Goal: Information Seeking & Learning: Learn about a topic

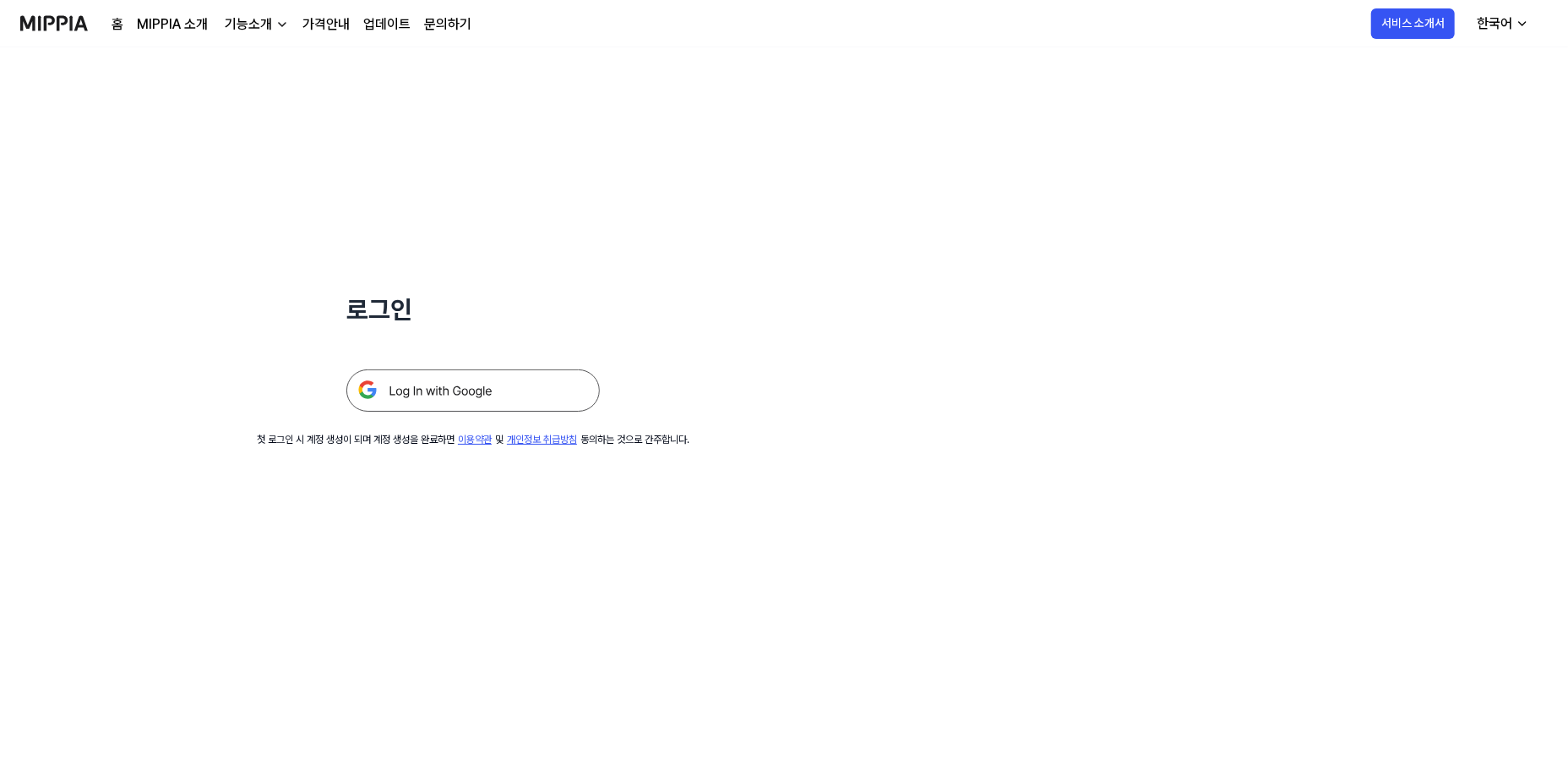
click at [483, 374] on img at bounding box center [473, 391] width 254 height 42
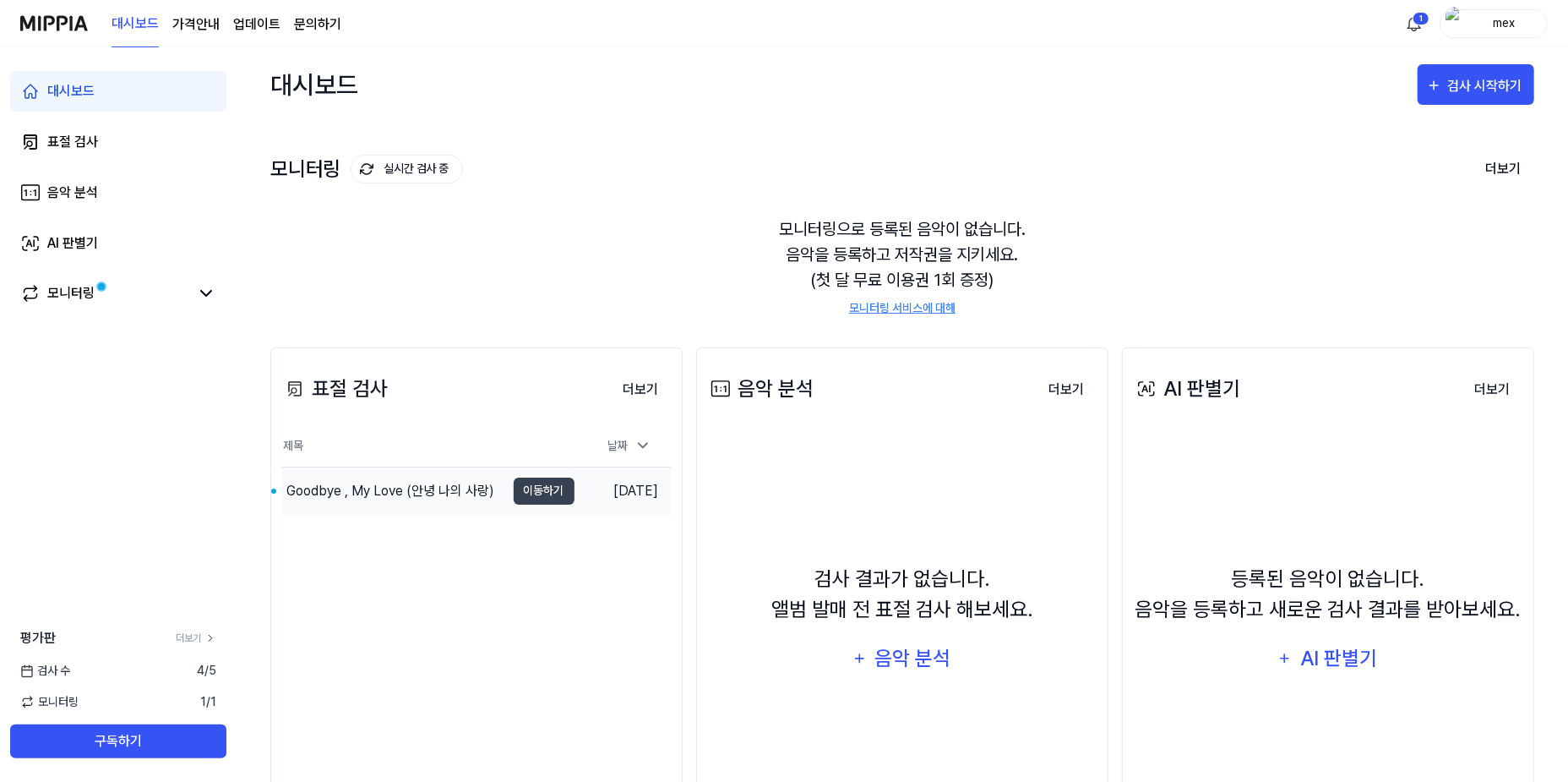
click at [564, 467] on td "Goodbye , My Love (안녕 나의 사랑) 이동하기" at bounding box center [428, 490] width 294 height 47
click at [549, 488] on button "이동하기" at bounding box center [544, 491] width 61 height 27
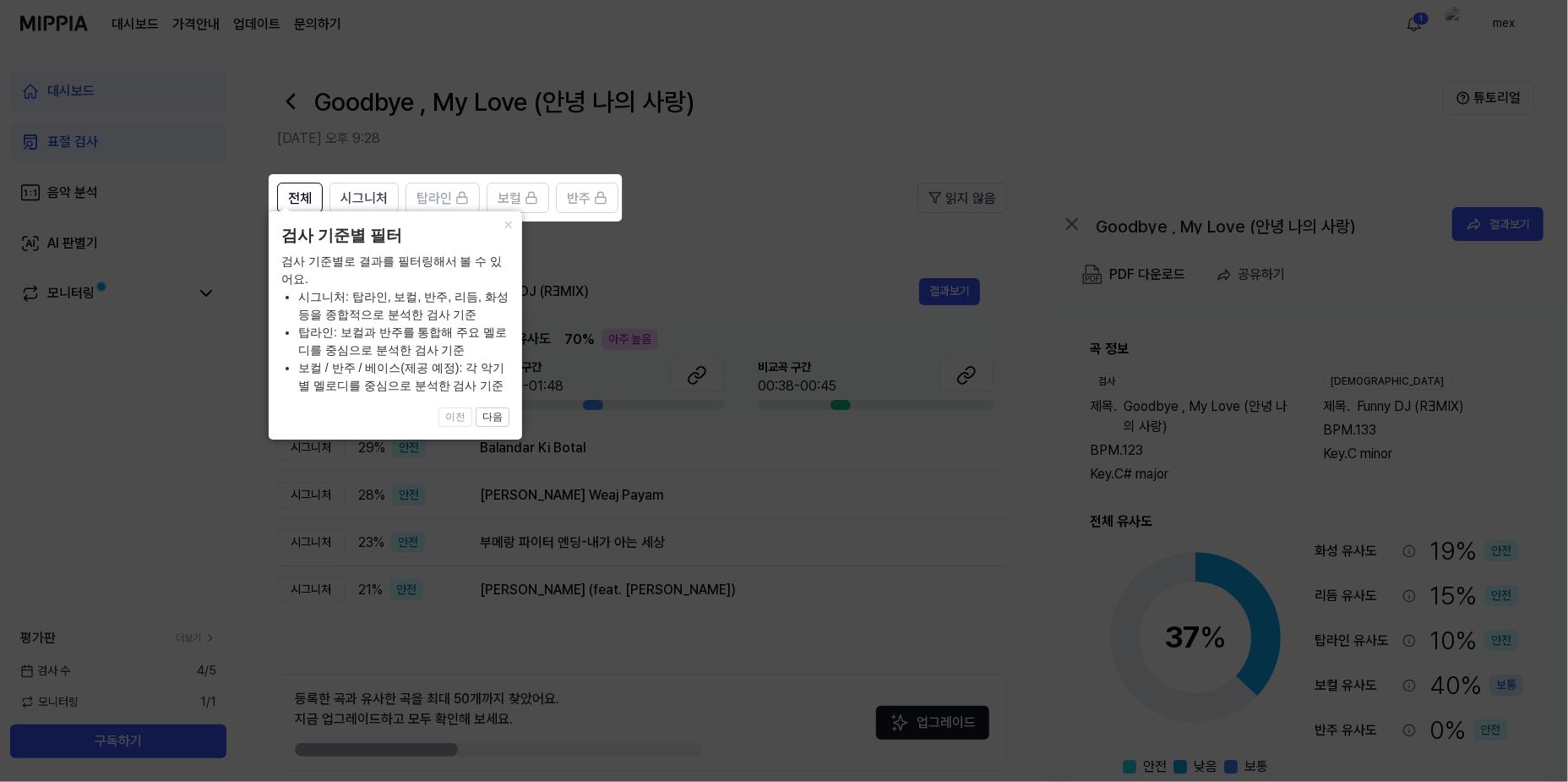
click at [658, 323] on icon at bounding box center [784, 391] width 1568 height 782
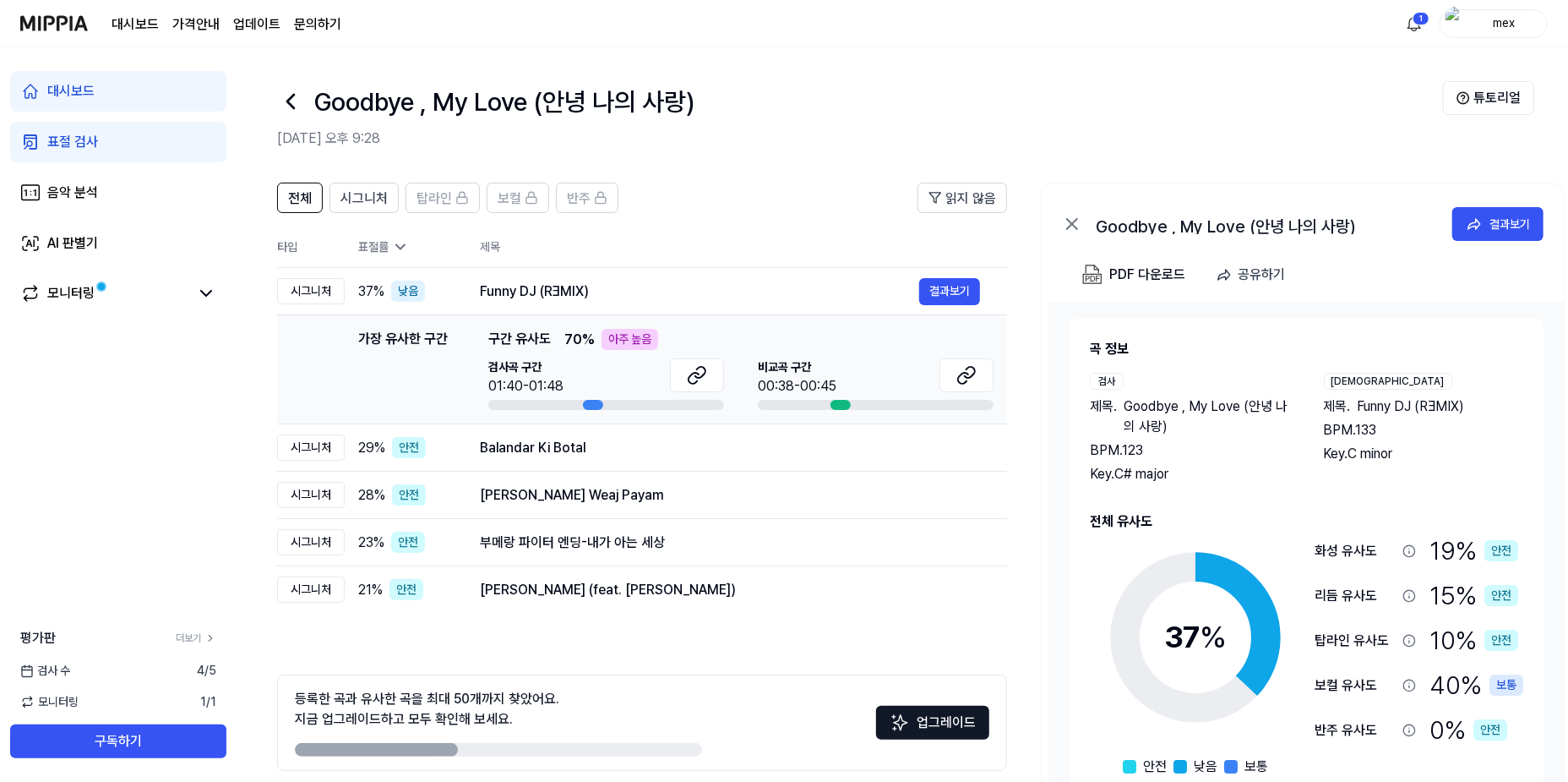
click at [659, 771] on div "등록한 곡과 유사한 곡을 최대 50개까지 찾았어요. 지금 업그레이드하고 모두 확인해 보세요. 업그레이드 1 2" at bounding box center [642, 747] width 730 height 144
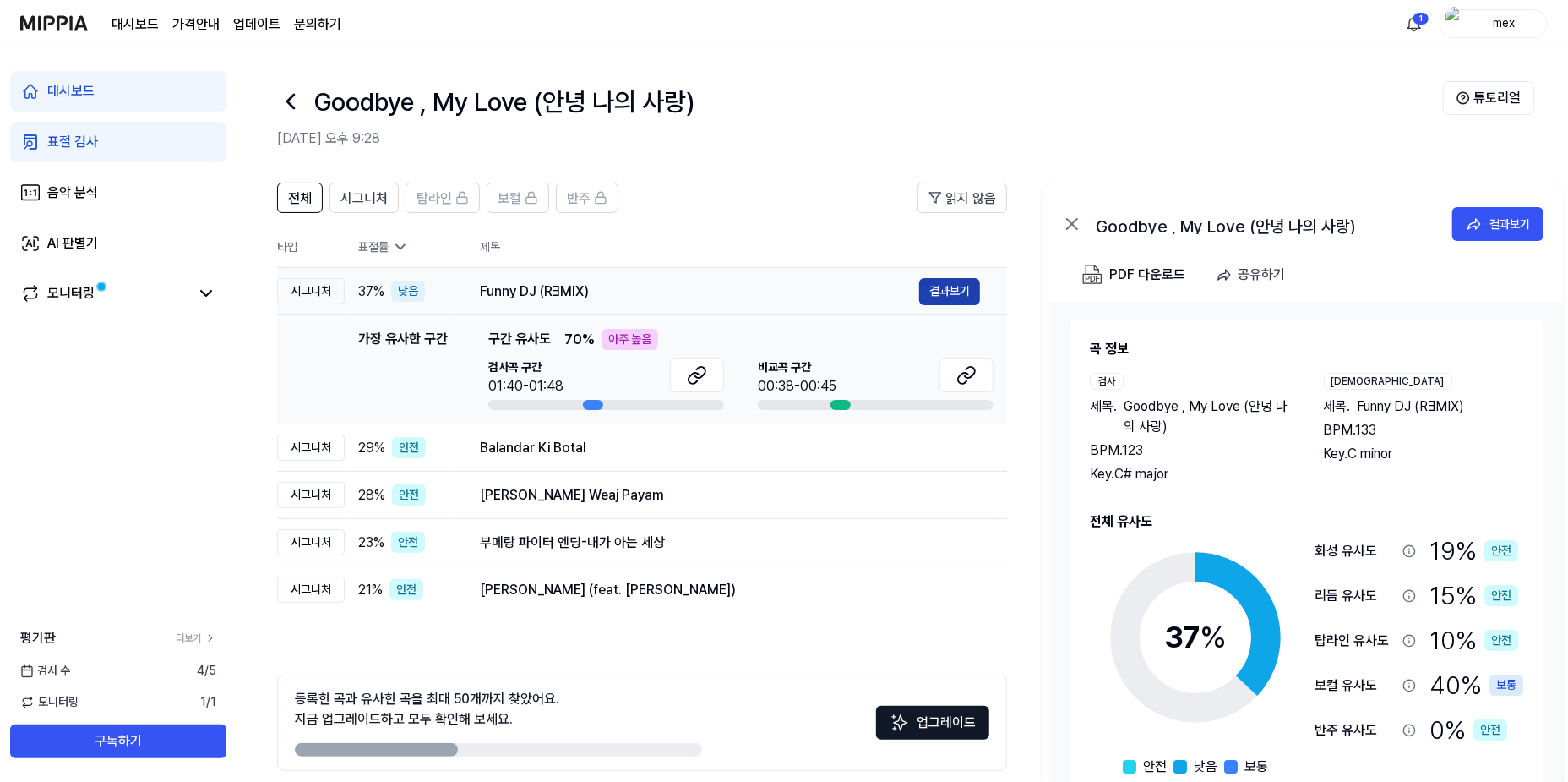
click at [937, 293] on button "결과보기" at bounding box center [950, 292] width 61 height 27
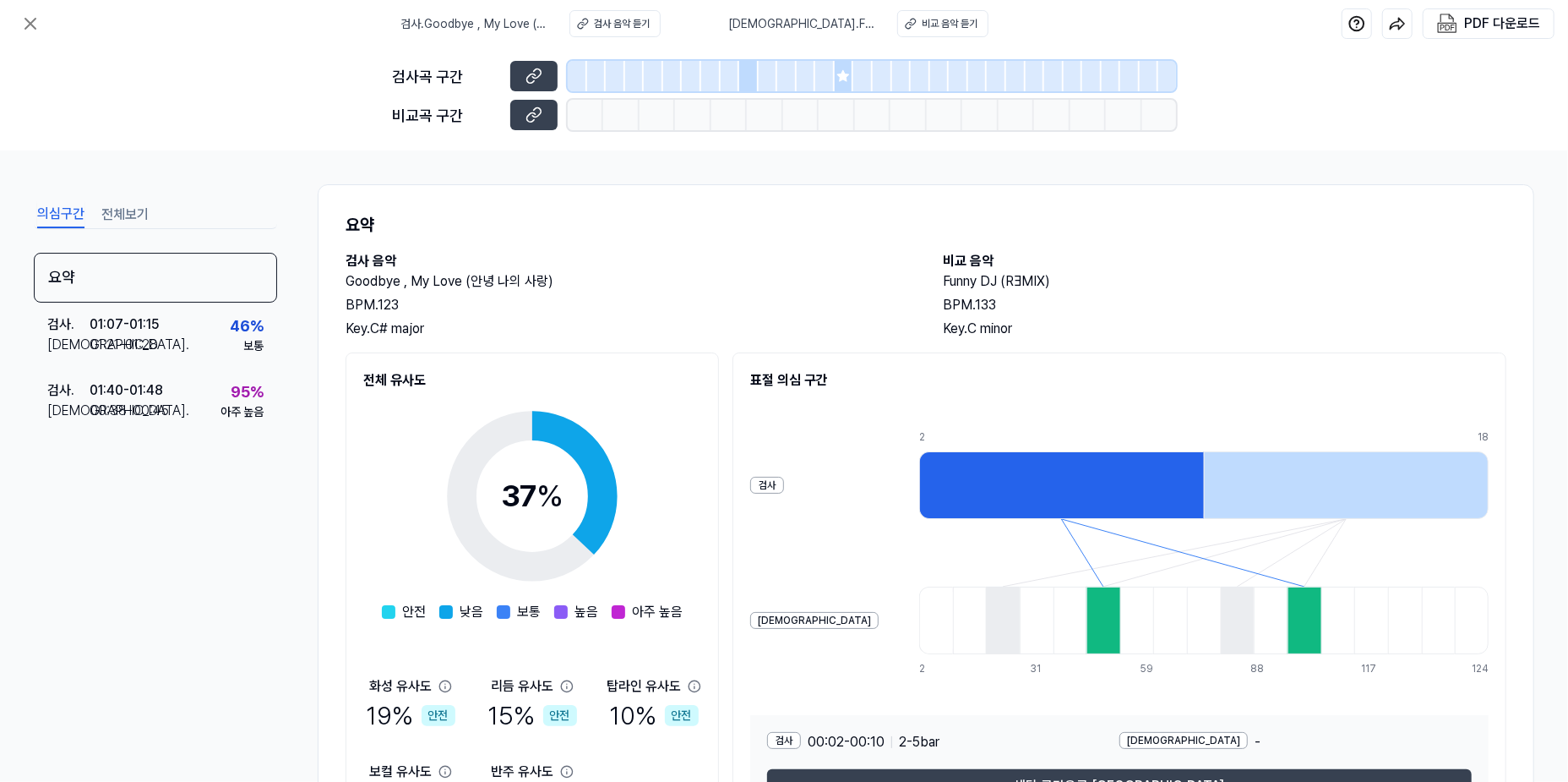
scroll to position [1, 0]
click at [1119, 771] on button "해당 구간으로 [GEOGRAPHIC_DATA]" at bounding box center [1119, 785] width 705 height 34
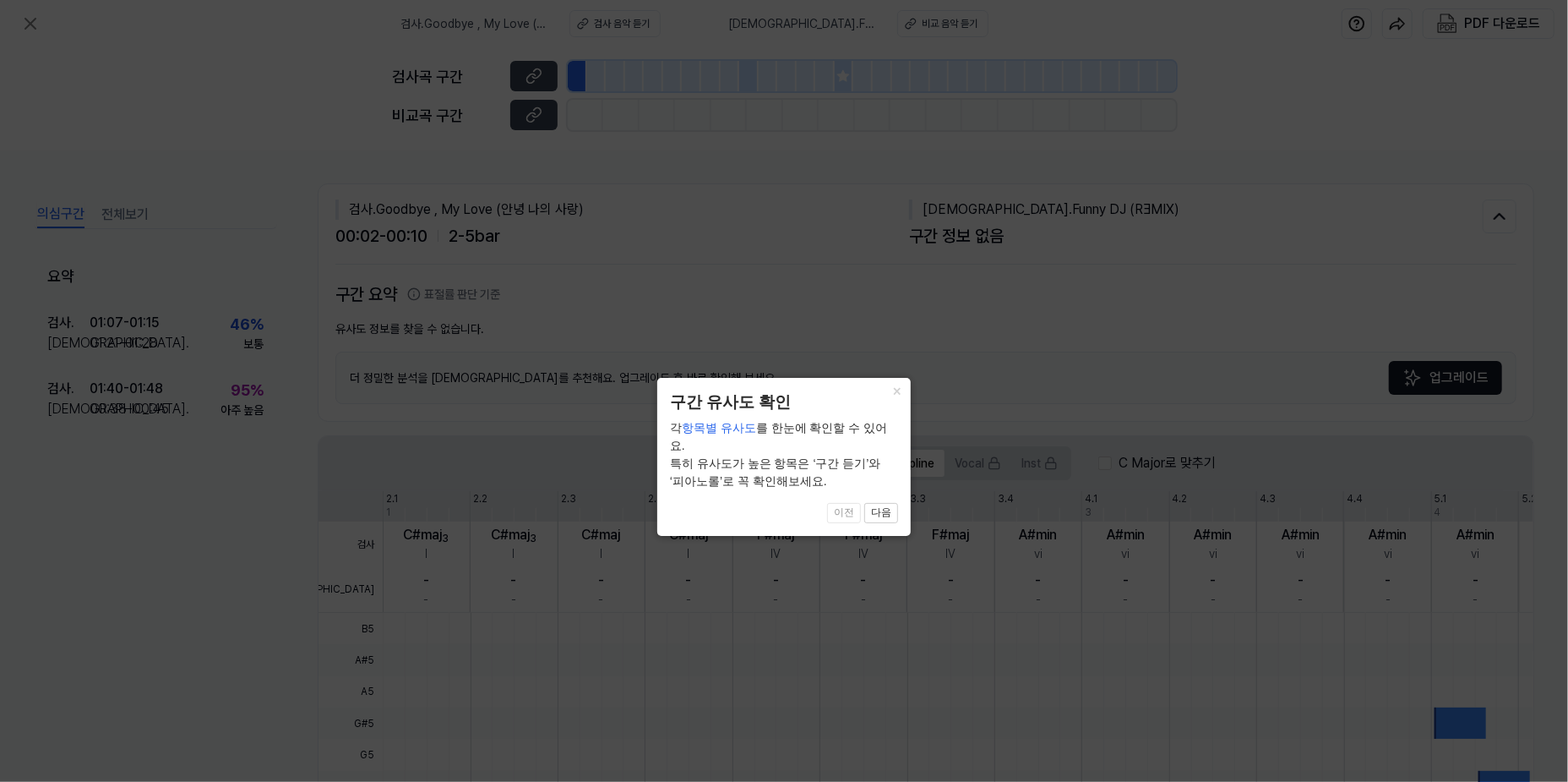
scroll to position [0, 0]
click at [899, 399] on button "×" at bounding box center [897, 390] width 27 height 24
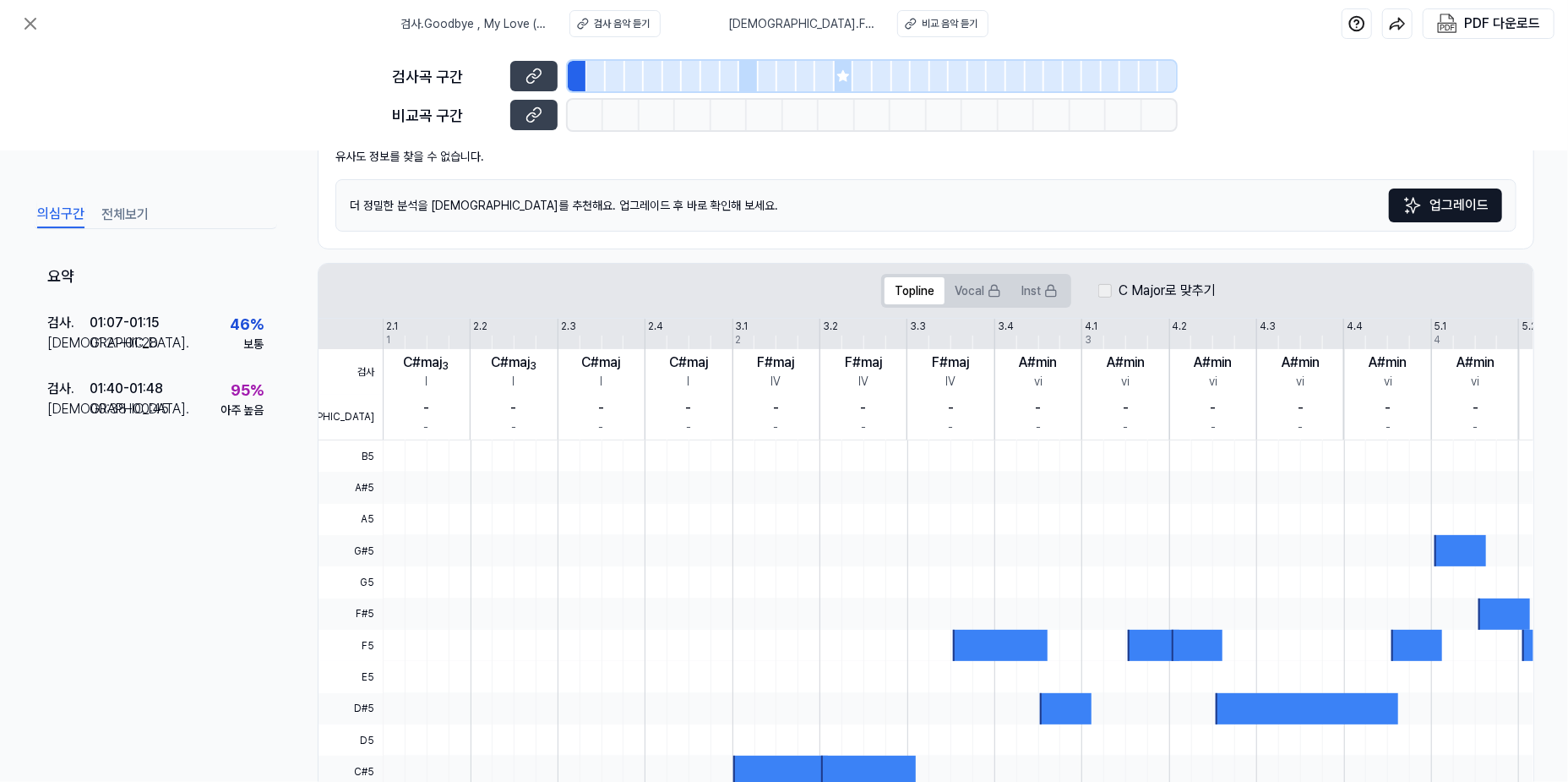
scroll to position [172, 0]
click at [994, 286] on icon at bounding box center [995, 292] width 13 height 13
click at [984, 284] on button "Vocal" at bounding box center [979, 292] width 67 height 27
click at [1048, 294] on rect at bounding box center [1051, 294] width 11 height 6
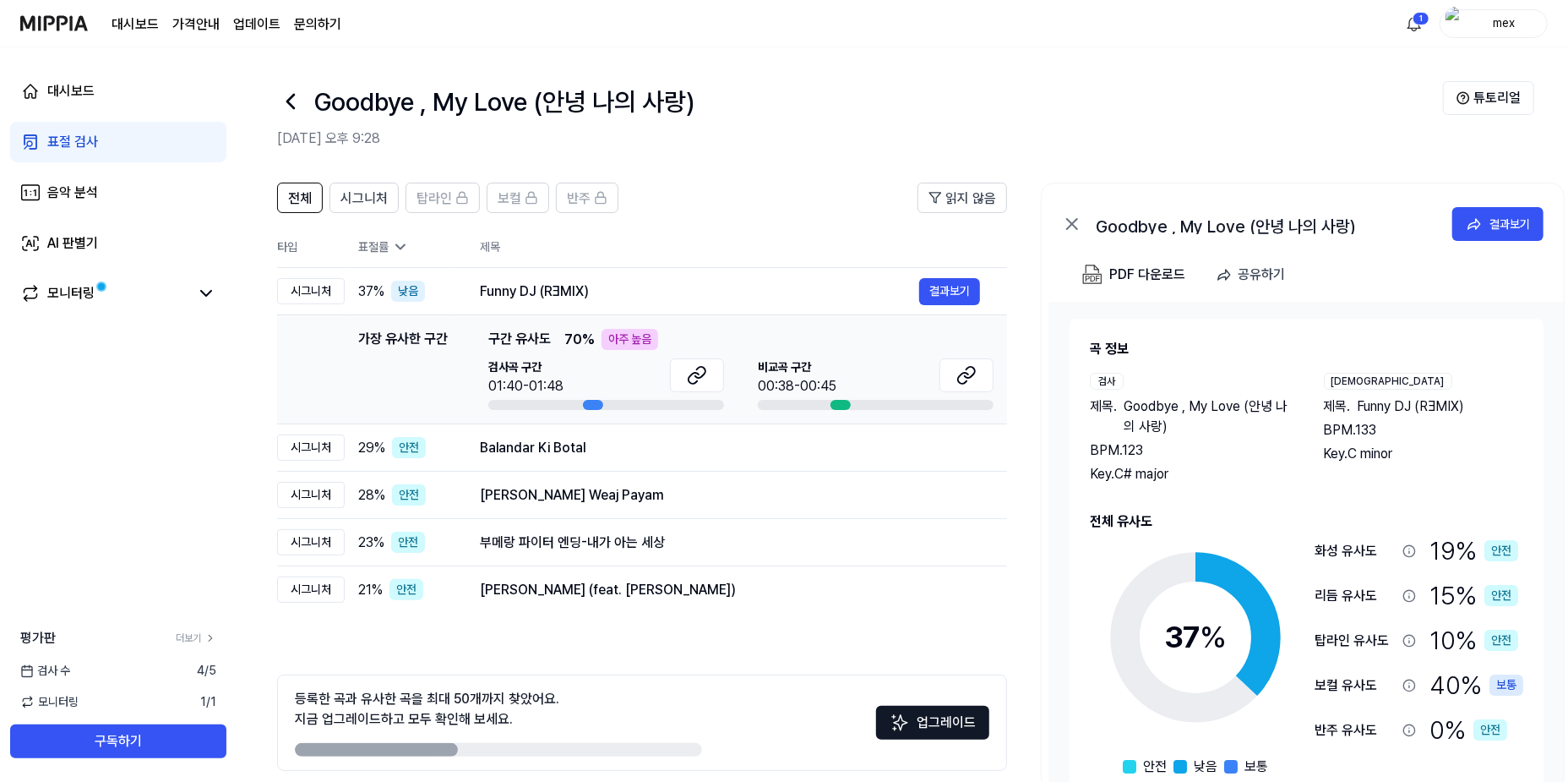
scroll to position [48, 0]
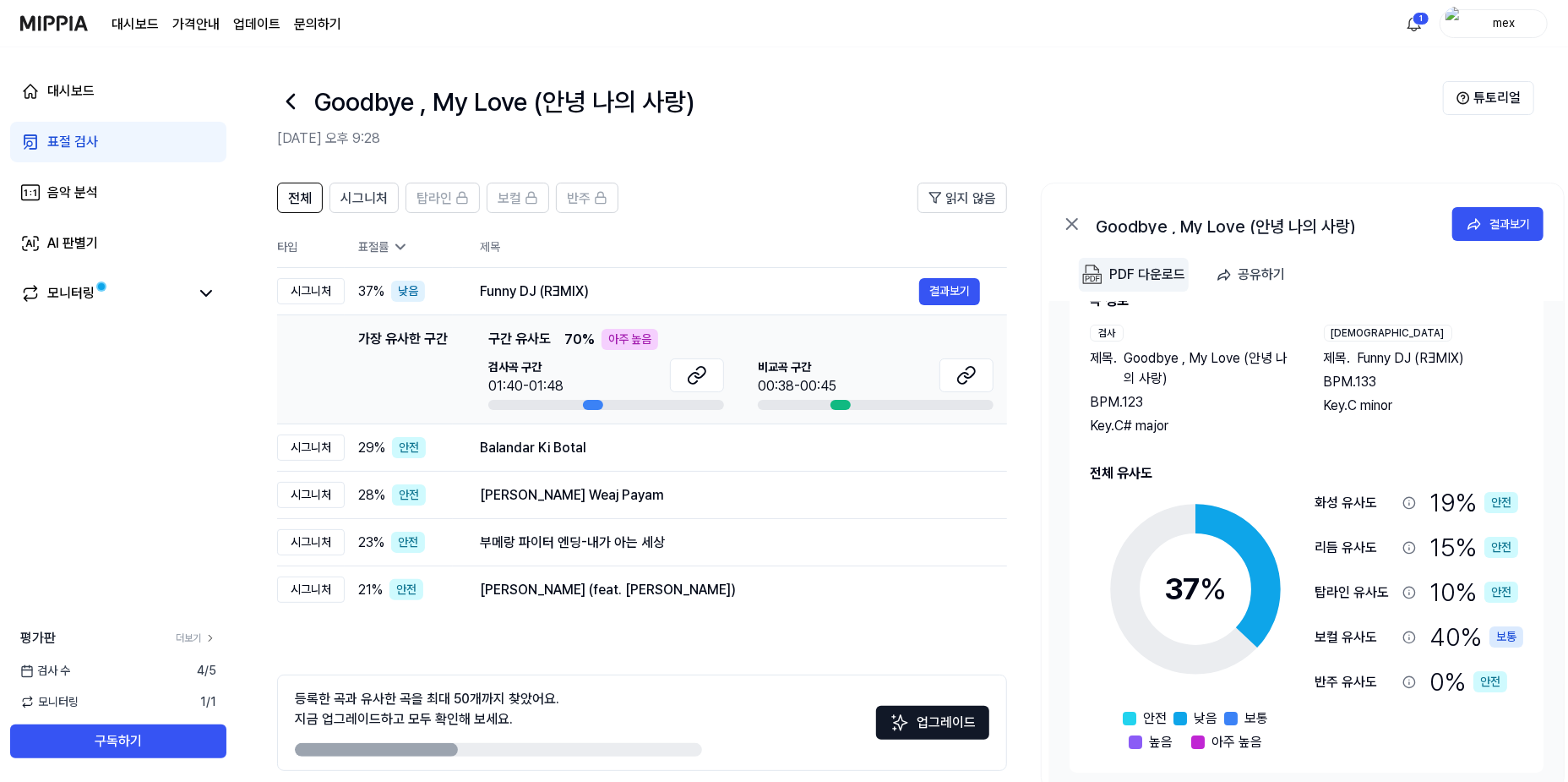
click at [1154, 283] on div "PDF 다운로드" at bounding box center [1148, 275] width 77 height 22
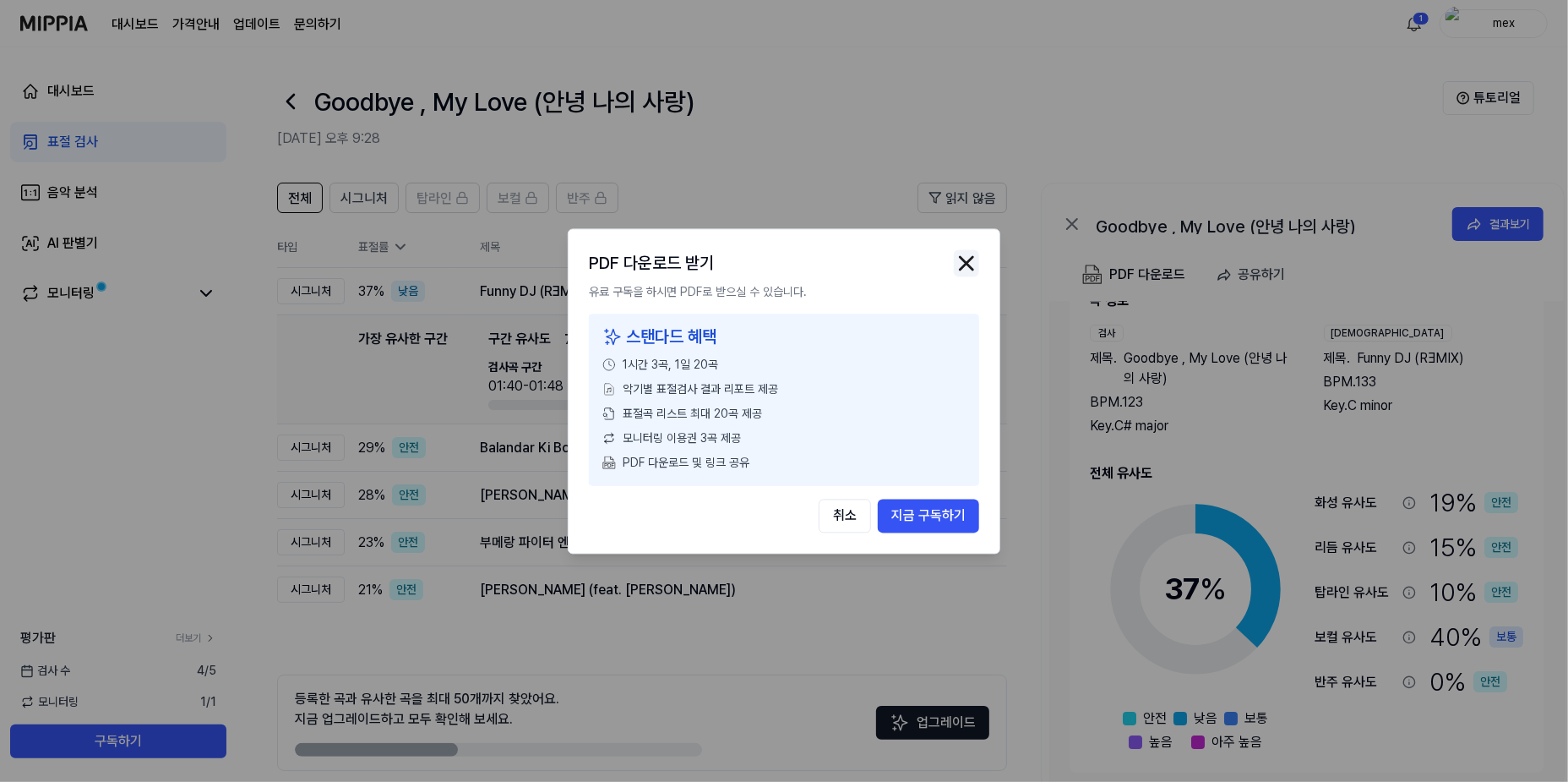
click at [978, 276] on img "button" at bounding box center [966, 262] width 26 height 26
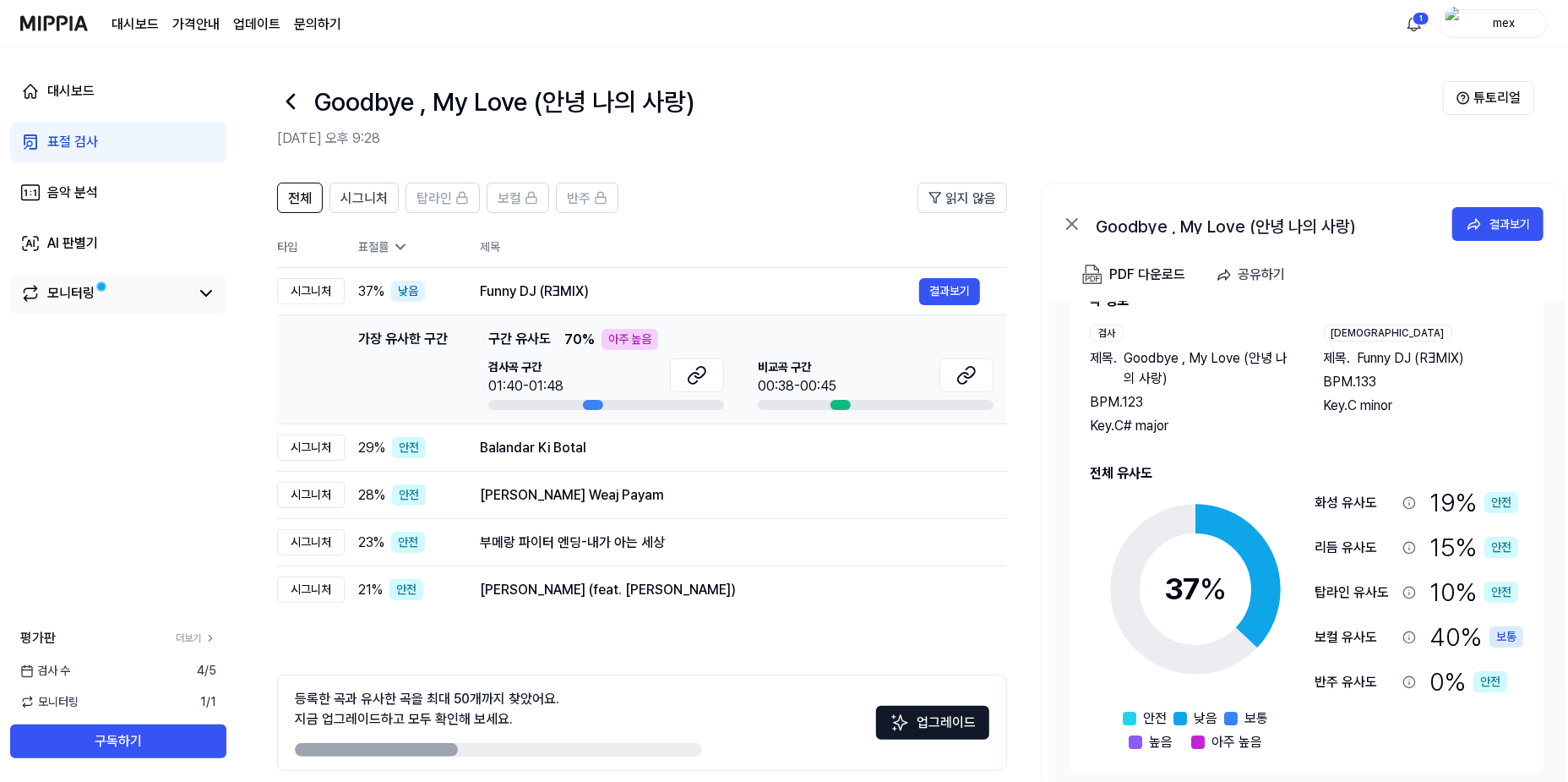
click at [131, 300] on link "모니터링" at bounding box center [104, 293] width 169 height 20
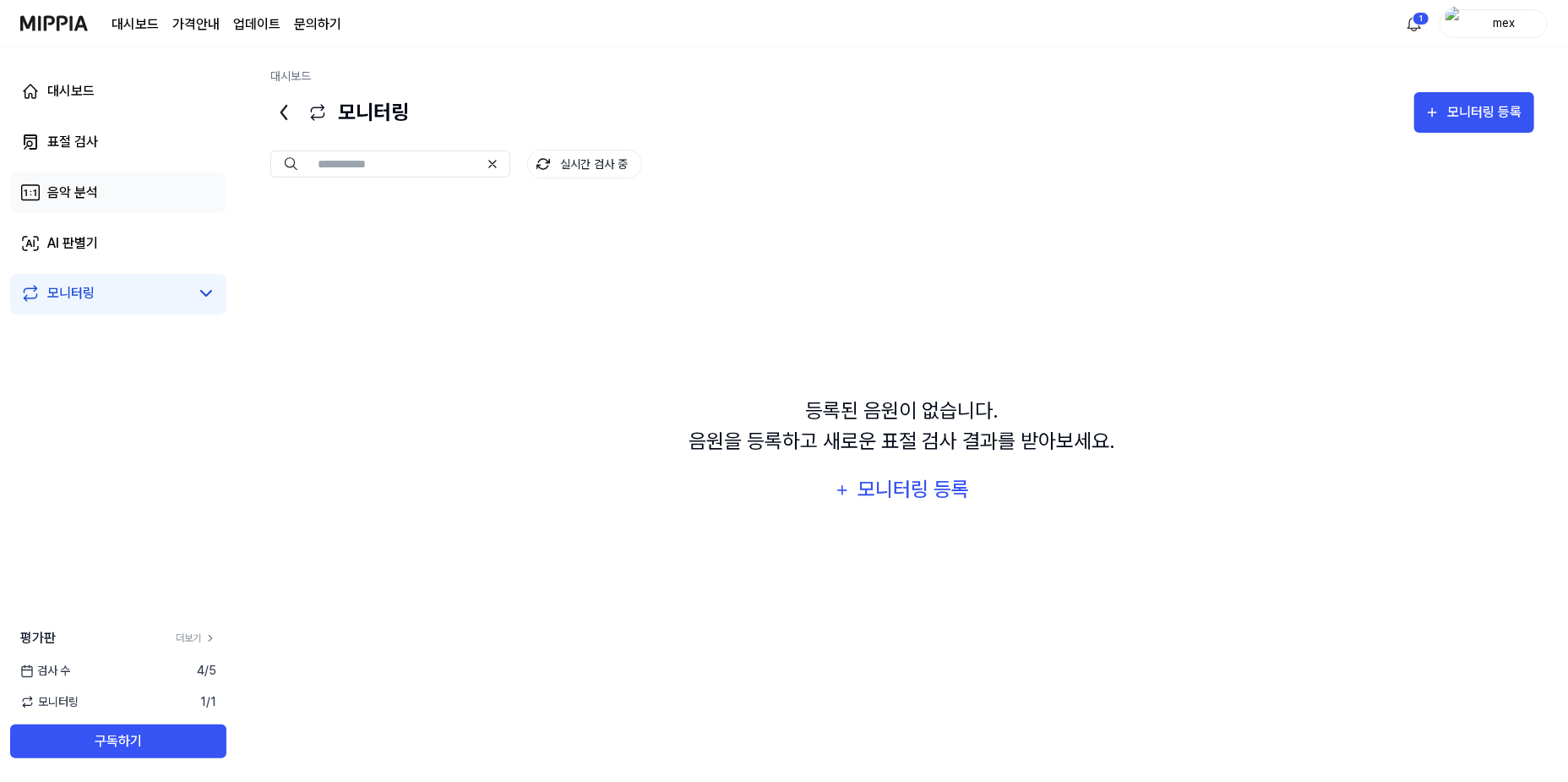
click at [199, 202] on link "음악 분석" at bounding box center [119, 192] width 216 height 40
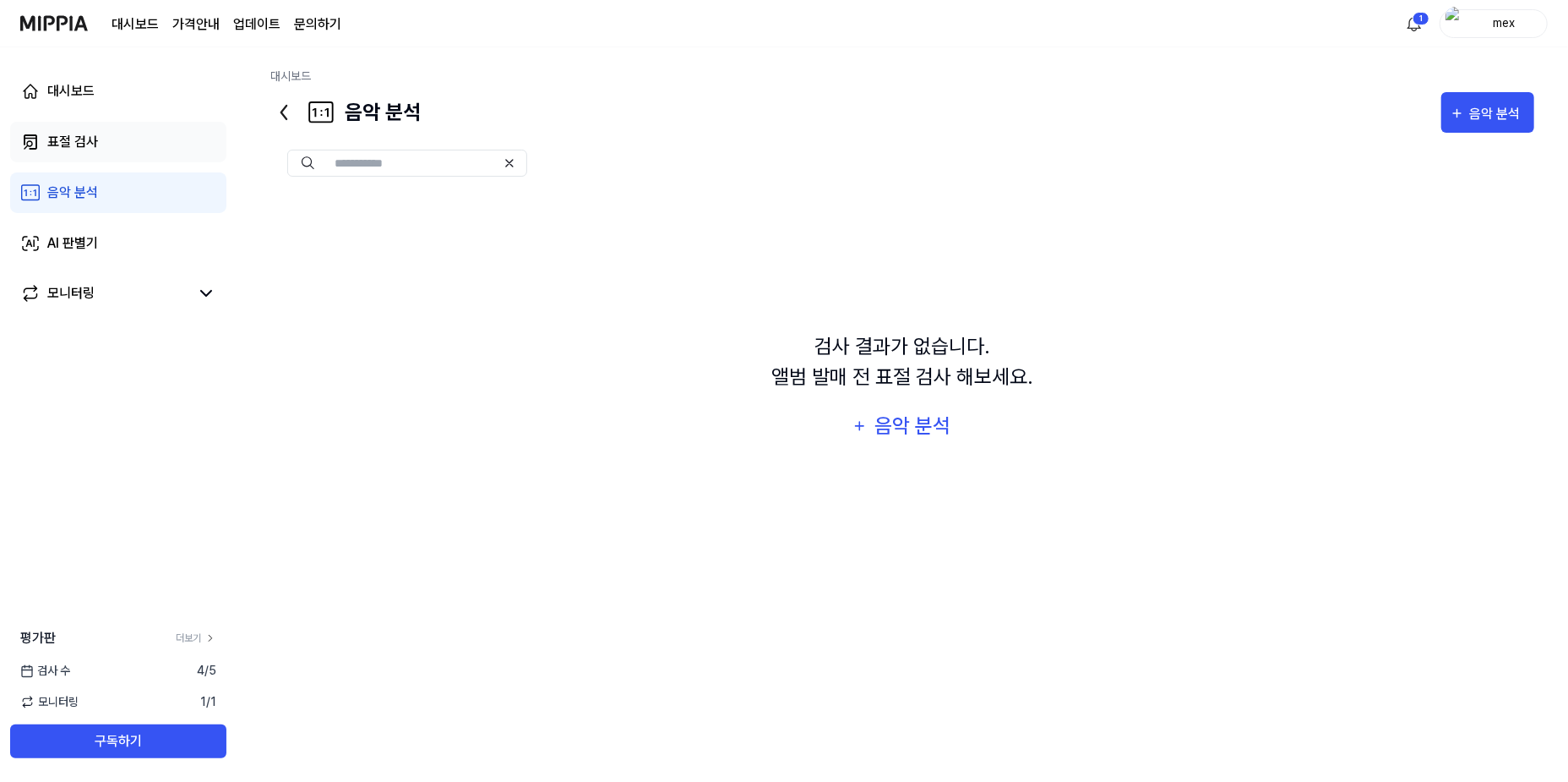
click at [204, 125] on link "표절 검사" at bounding box center [119, 142] width 216 height 40
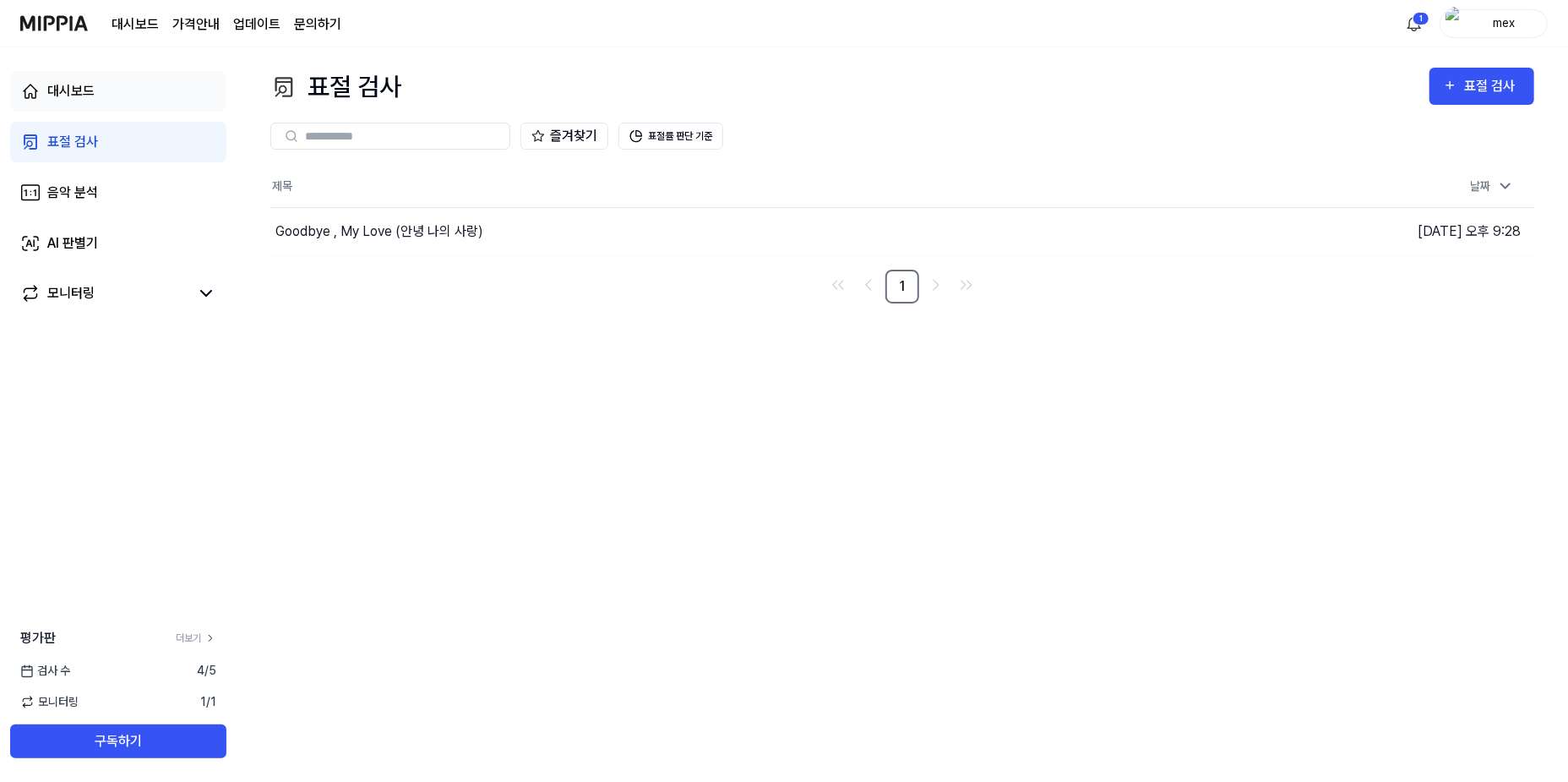
click at [194, 91] on link "대시보드" at bounding box center [119, 91] width 216 height 40
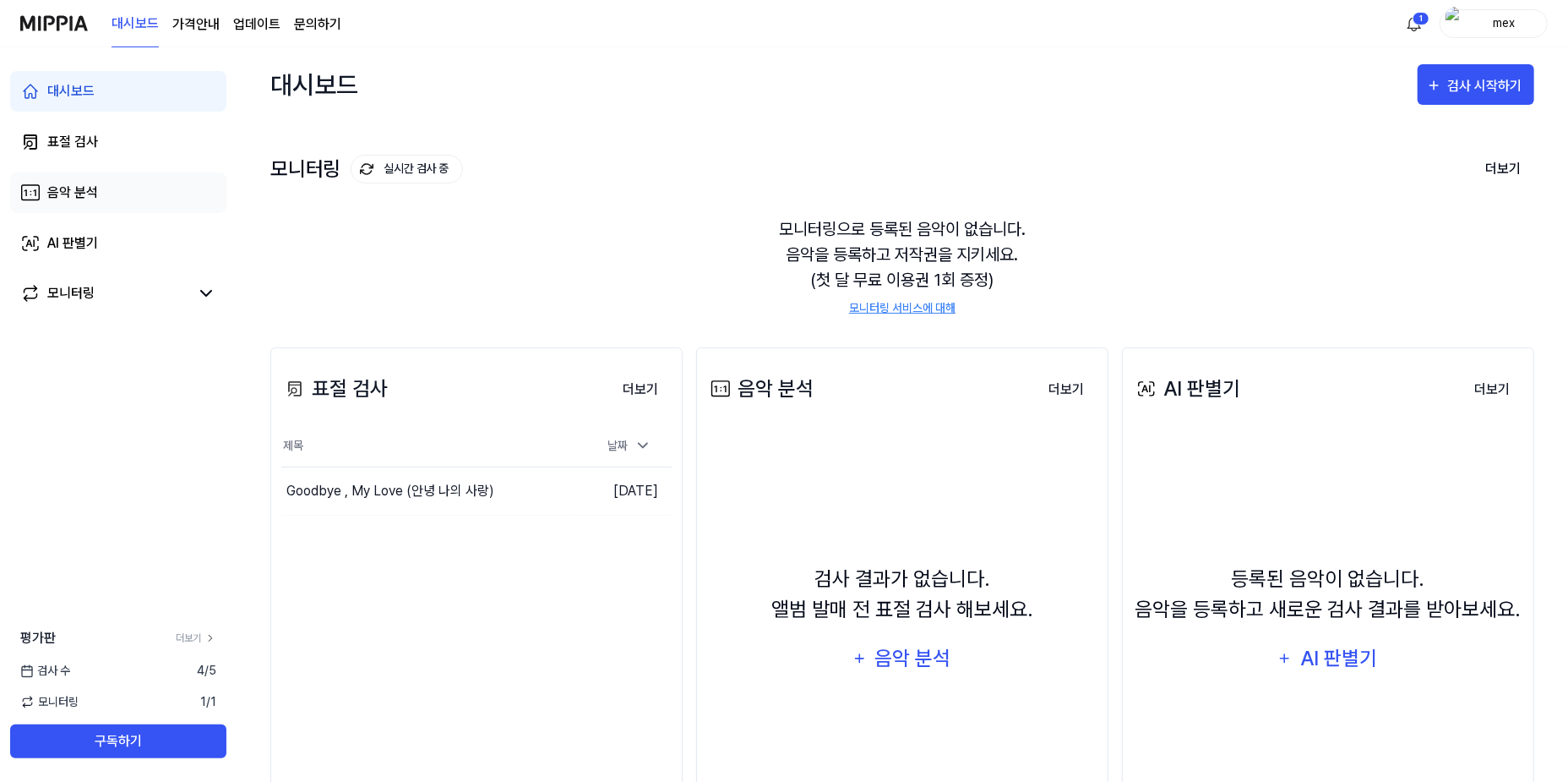
click at [167, 177] on link "음악 분석" at bounding box center [119, 192] width 216 height 40
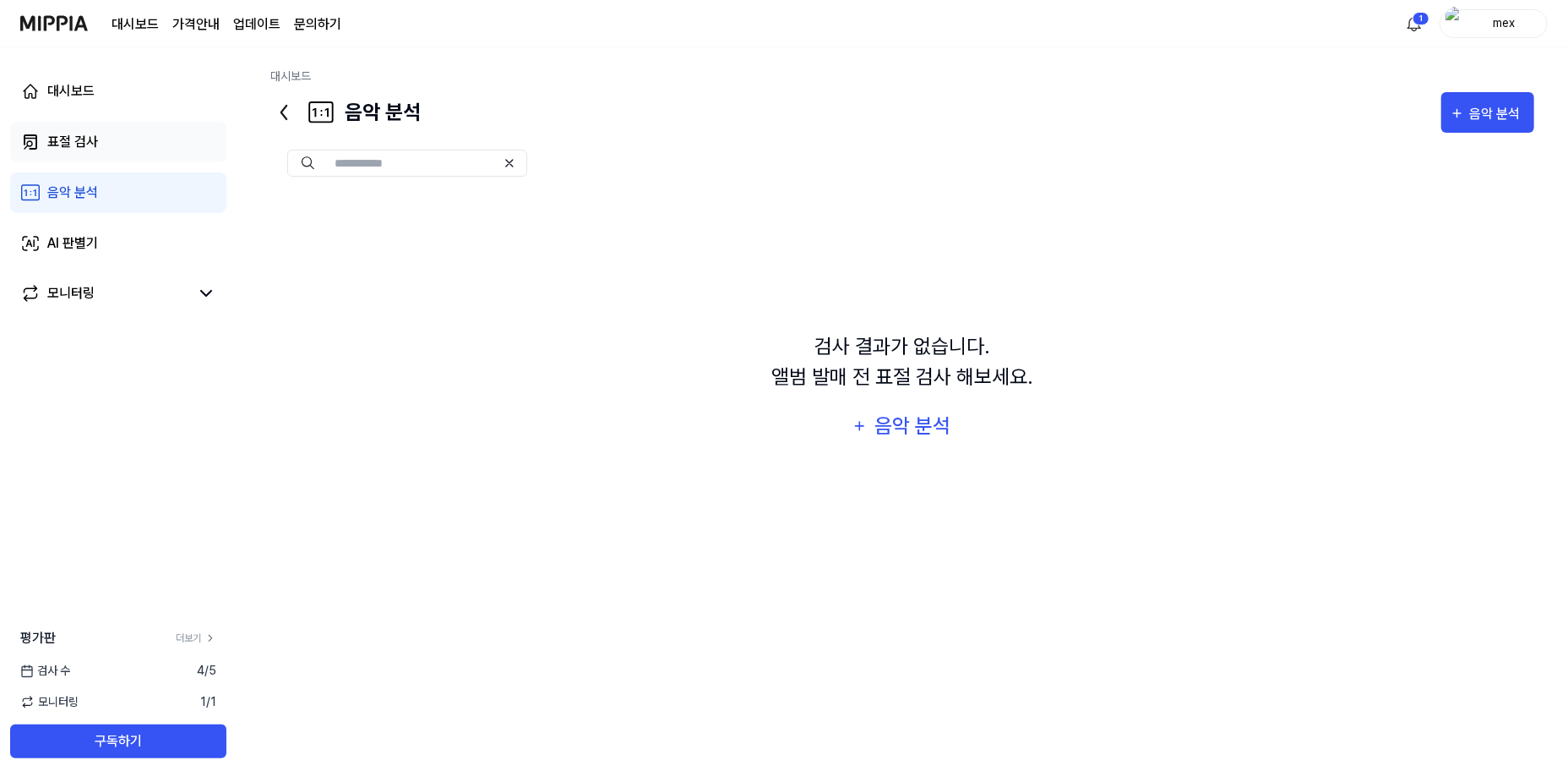
click at [172, 149] on link "표절 검사" at bounding box center [119, 142] width 216 height 40
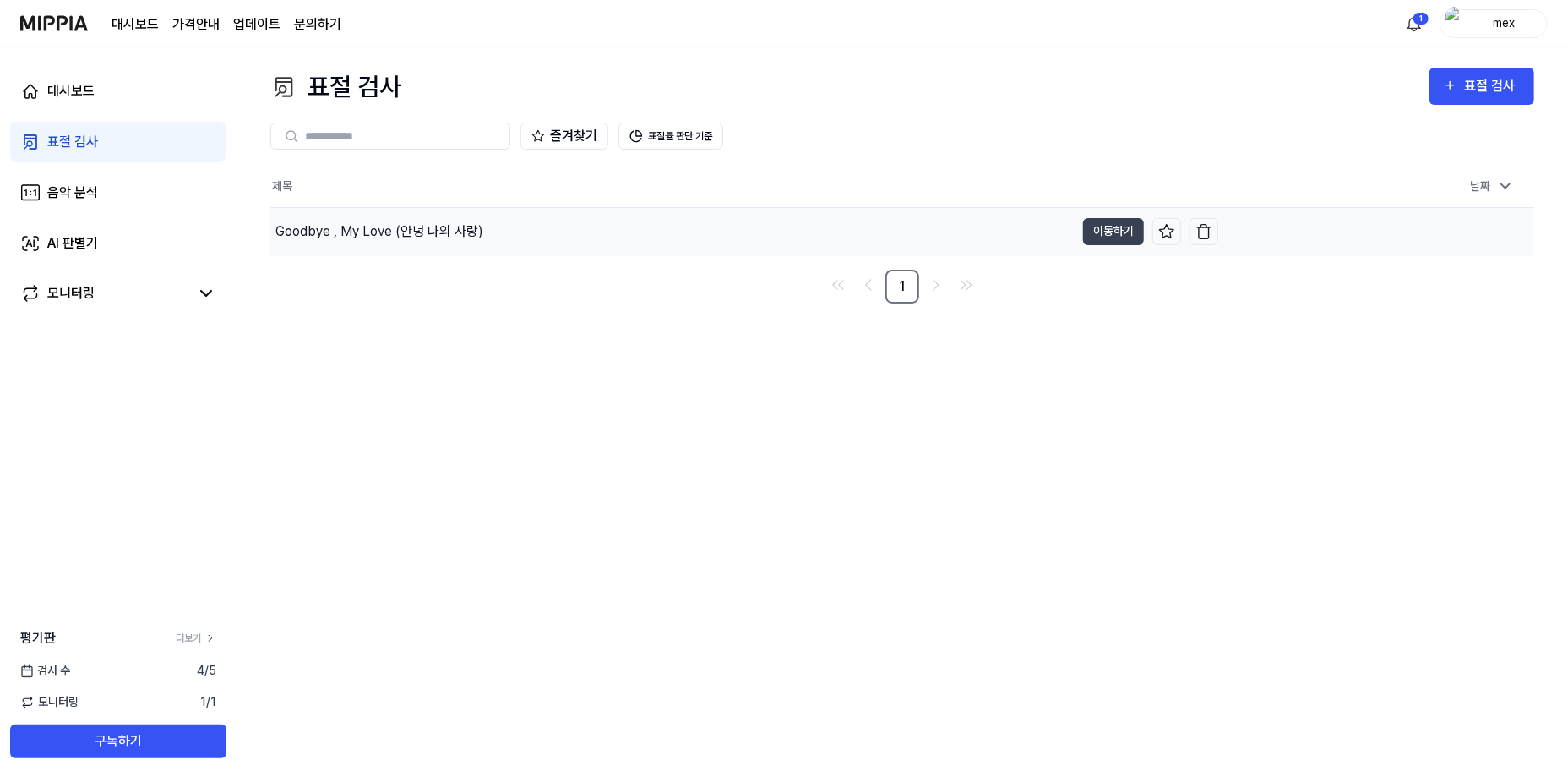
click at [1373, 245] on td "[DATE] 오후 9:28" at bounding box center [1377, 231] width 316 height 48
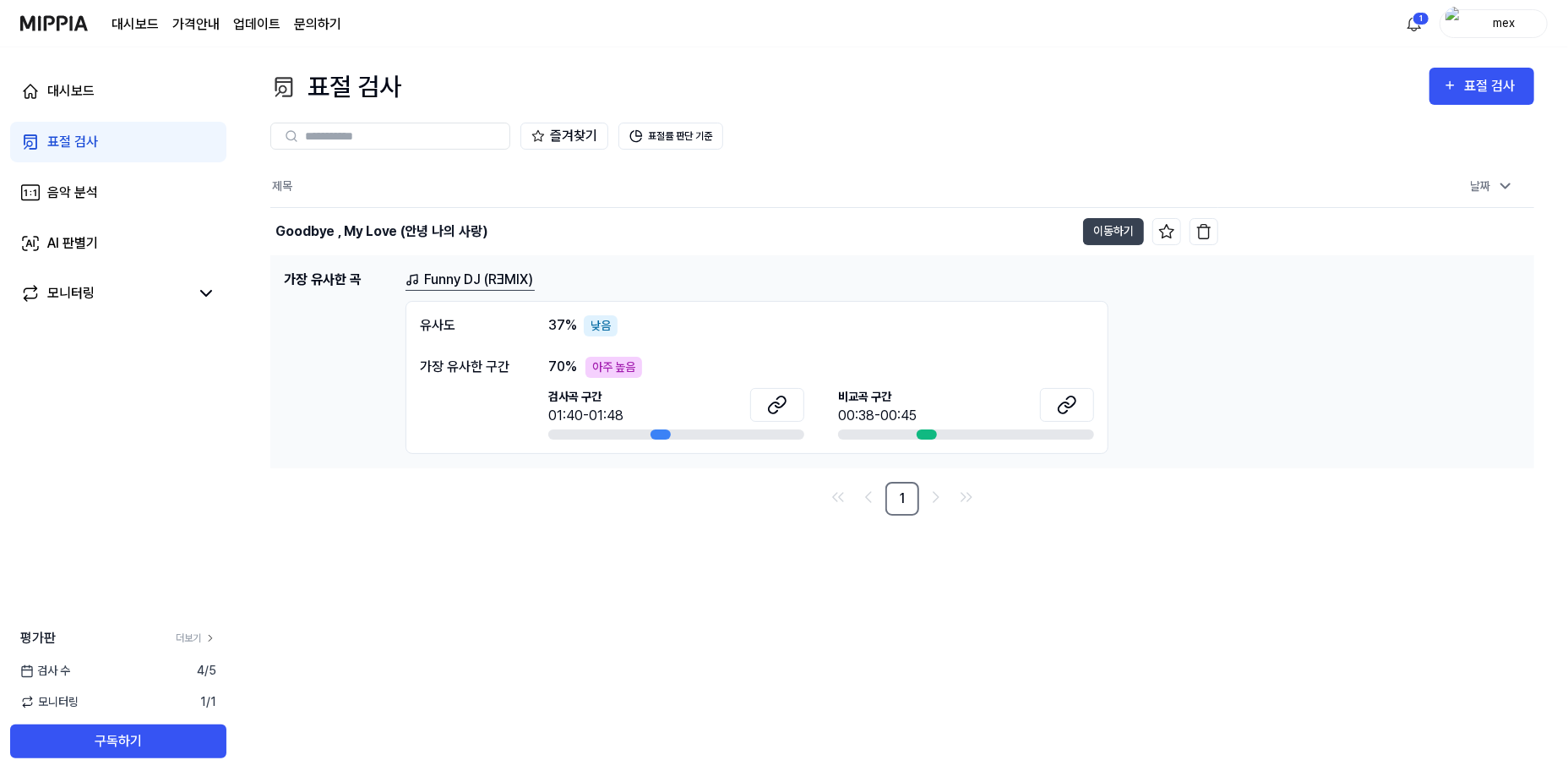
click at [626, 372] on div "아주 높음" at bounding box center [613, 368] width 56 height 21
click at [684, 142] on button "표절률 판단 기준" at bounding box center [672, 136] width 105 height 27
